Goal: Task Accomplishment & Management: Use online tool/utility

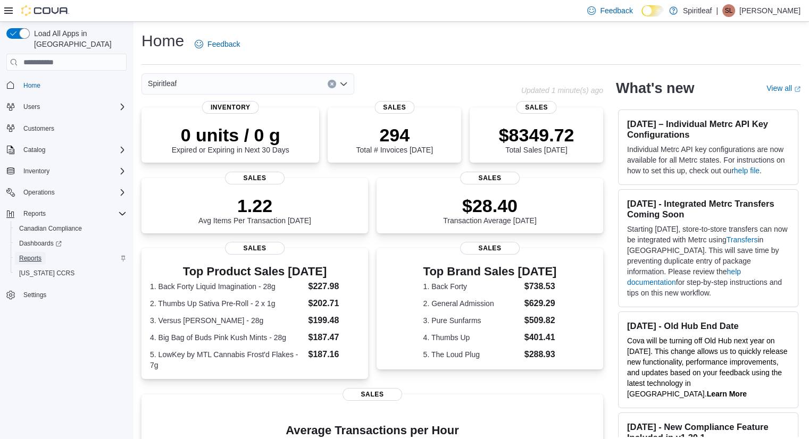
click at [43, 252] on link "Reports" at bounding box center [30, 258] width 31 height 13
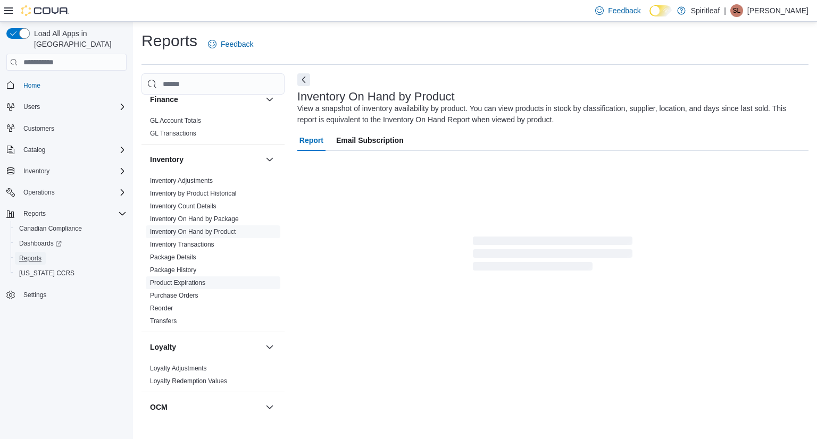
scroll to position [372, 0]
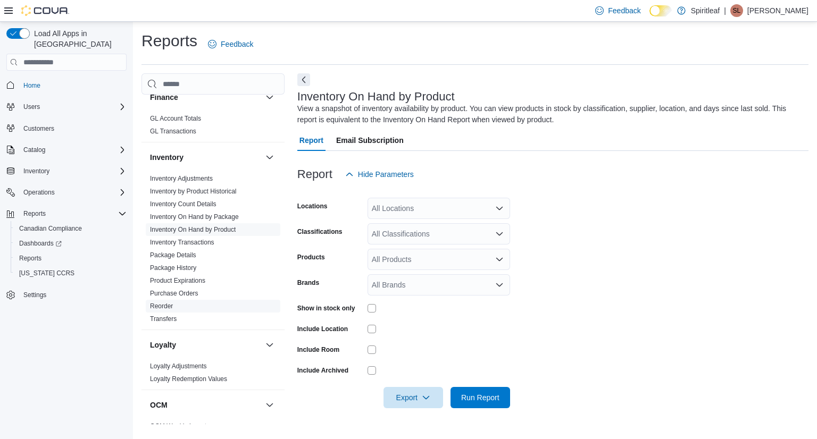
click at [168, 303] on link "Reorder" at bounding box center [161, 306] width 23 height 7
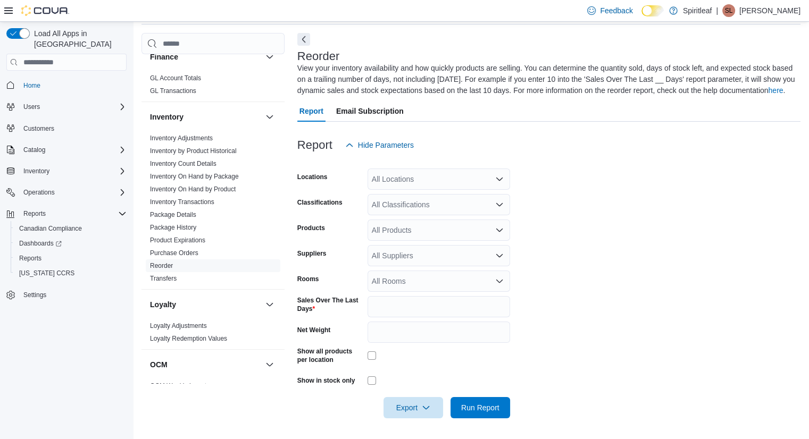
scroll to position [41, 0]
click at [418, 180] on div "All Locations" at bounding box center [439, 178] width 143 height 21
drag, startPoint x: 749, startPoint y: 170, endPoint x: 632, endPoint y: 224, distance: 129.0
click at [742, 181] on form "Locations All Locations Classifications All Classifications Products All Produc…" at bounding box center [548, 286] width 503 height 263
drag, startPoint x: 394, startPoint y: 312, endPoint x: 336, endPoint y: 329, distance: 60.3
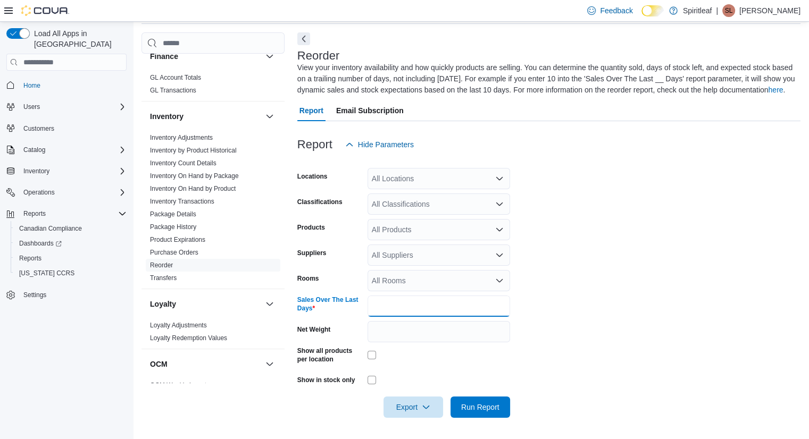
click at [341, 324] on form "Locations All Locations Classifications All Classifications Products All Produc…" at bounding box center [548, 286] width 503 height 263
type input "**"
click at [474, 420] on div at bounding box center [548, 424] width 503 height 13
click at [473, 410] on span "Run Report" at bounding box center [480, 407] width 38 height 11
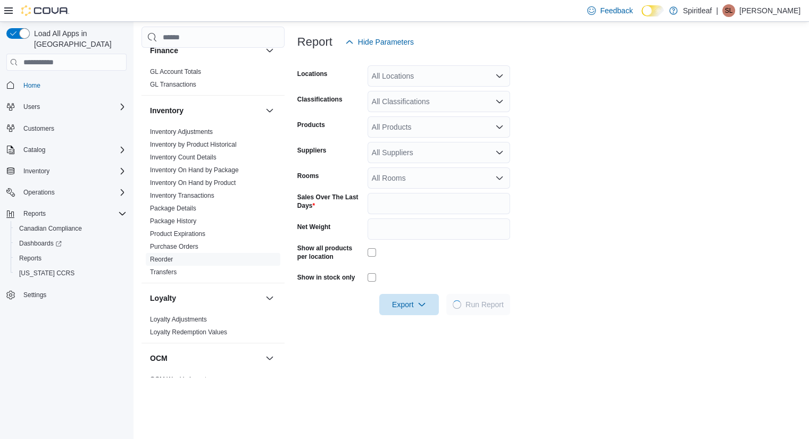
scroll to position [147, 0]
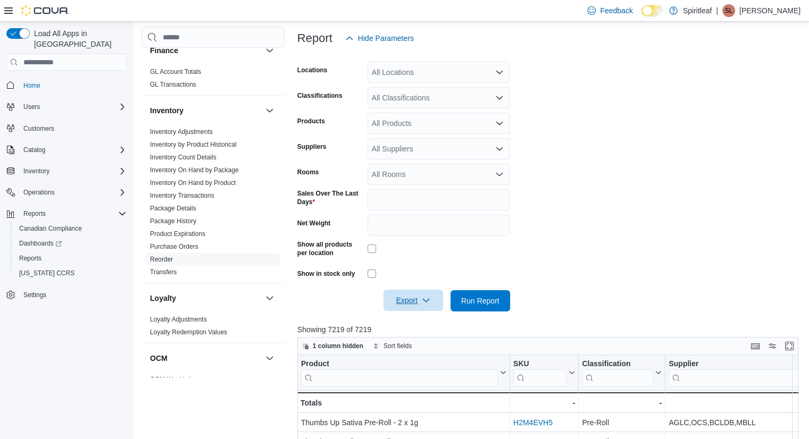
click at [395, 296] on span "Export" at bounding box center [413, 300] width 47 height 21
click at [413, 322] on span "Export to Excel" at bounding box center [415, 322] width 48 height 9
